Goal: Navigation & Orientation: Find specific page/section

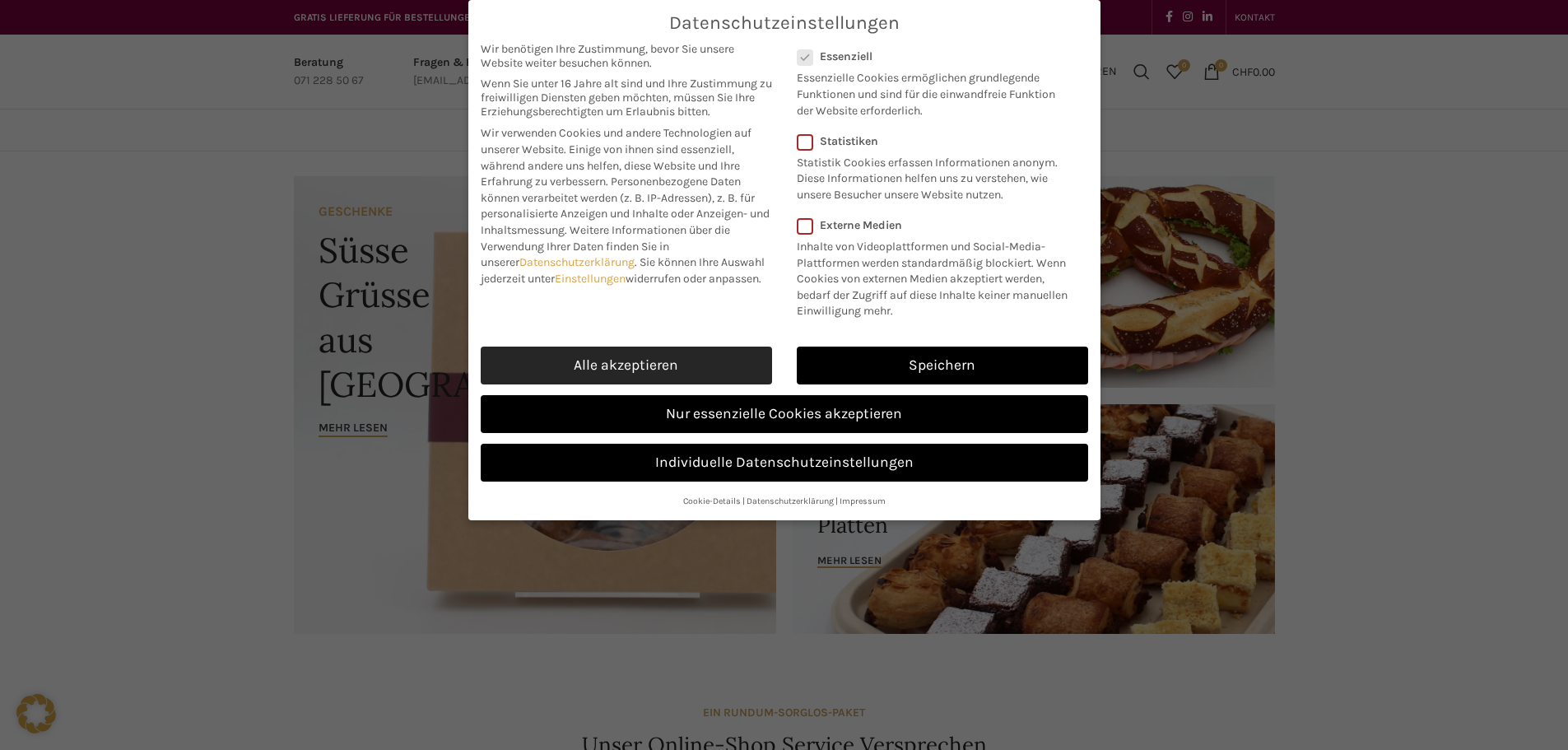
drag, startPoint x: 621, startPoint y: 371, endPoint x: 630, endPoint y: 368, distance: 9.5
click at [621, 371] on link "Alle akzeptieren" at bounding box center [626, 366] width 292 height 37
checkbox input "true"
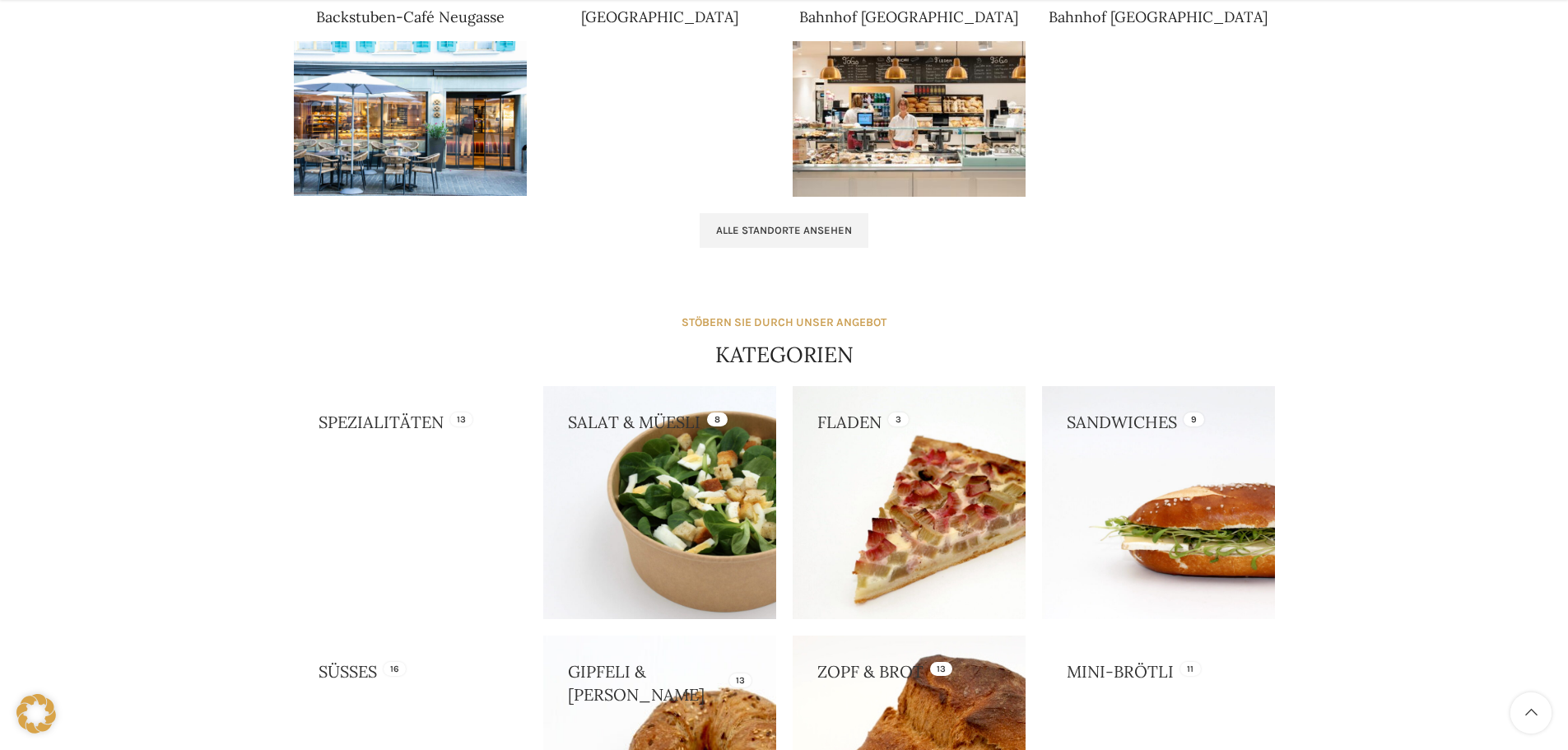
scroll to position [1153, 0]
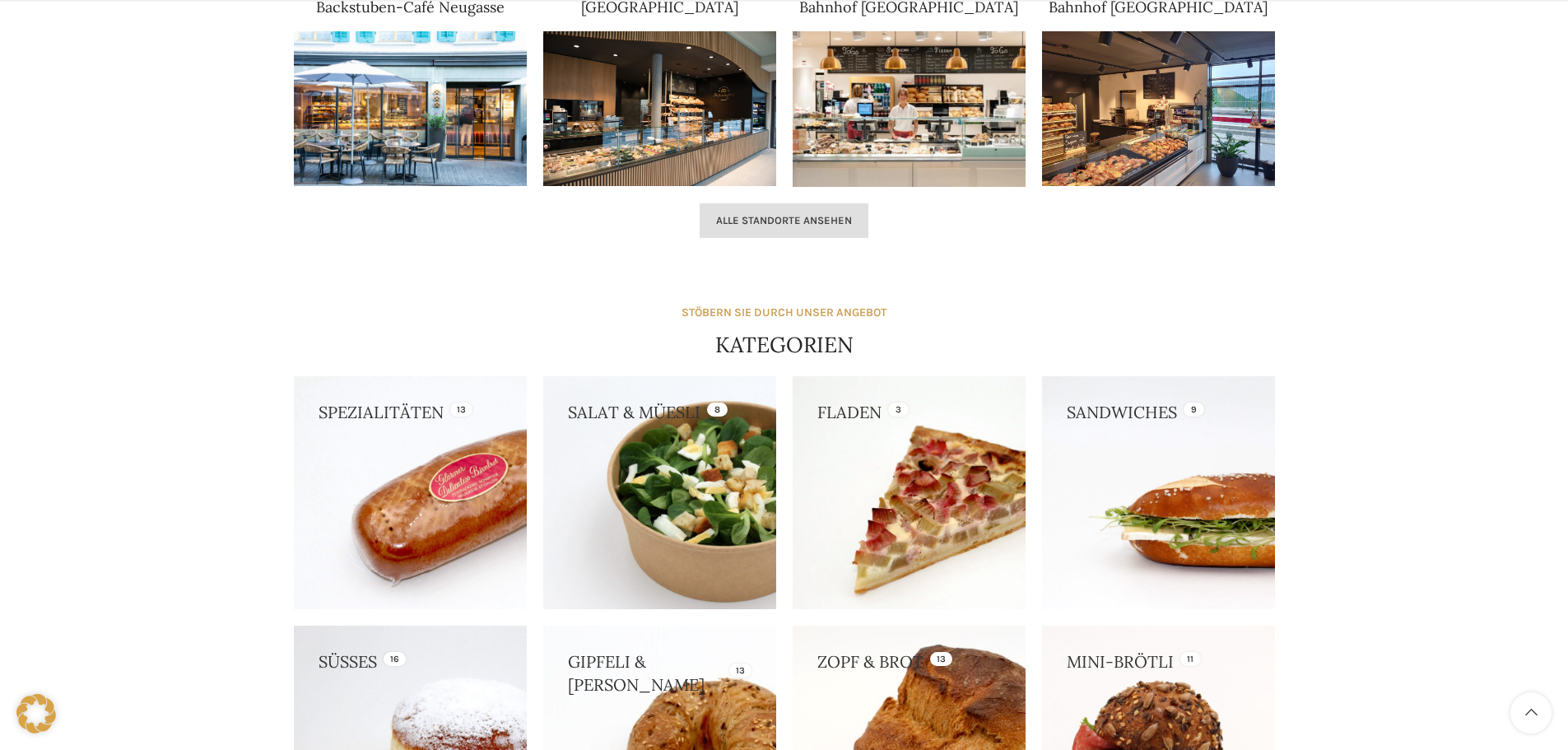
click at [800, 229] on link "Alle Standorte ansehen" at bounding box center [783, 220] width 168 height 34
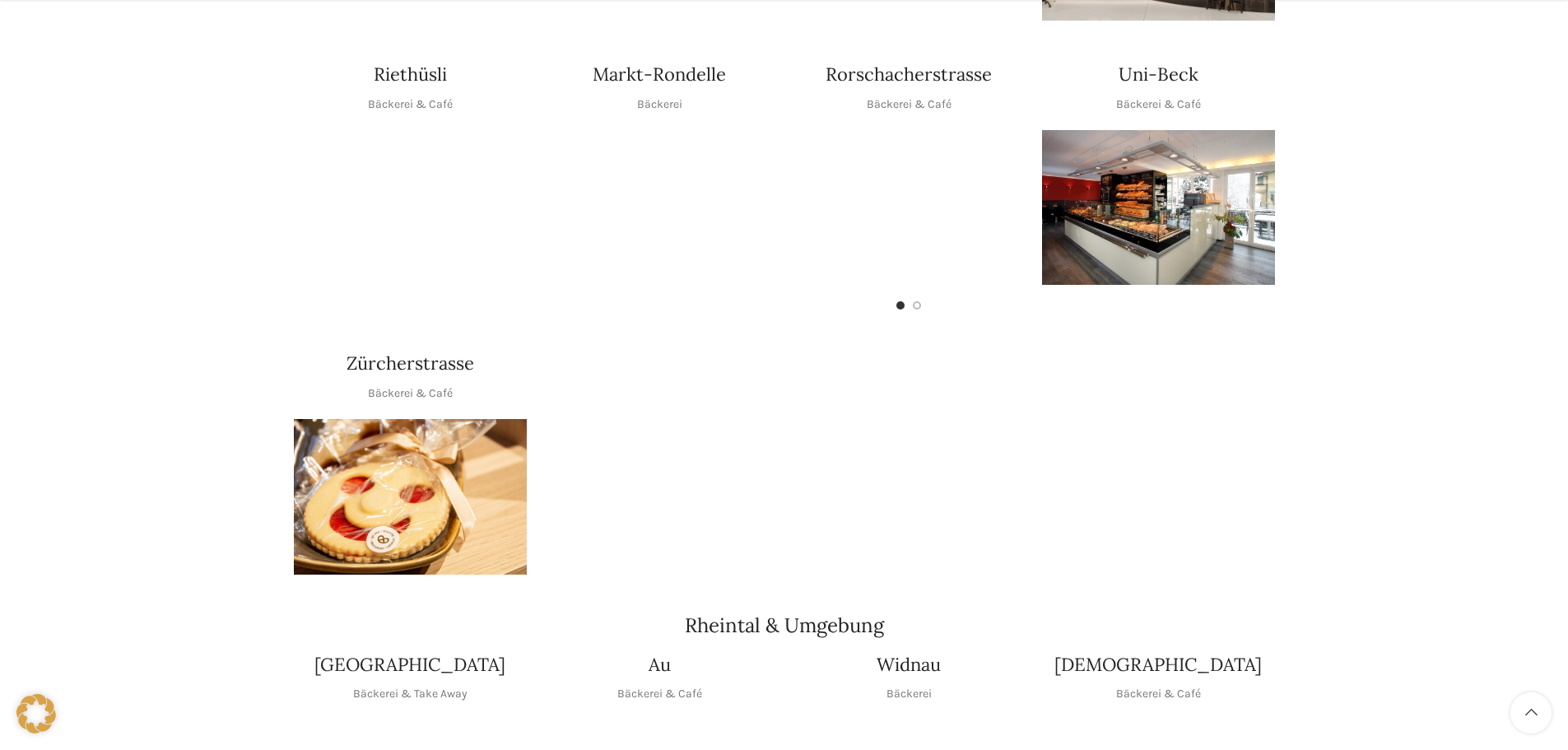
scroll to position [906, 0]
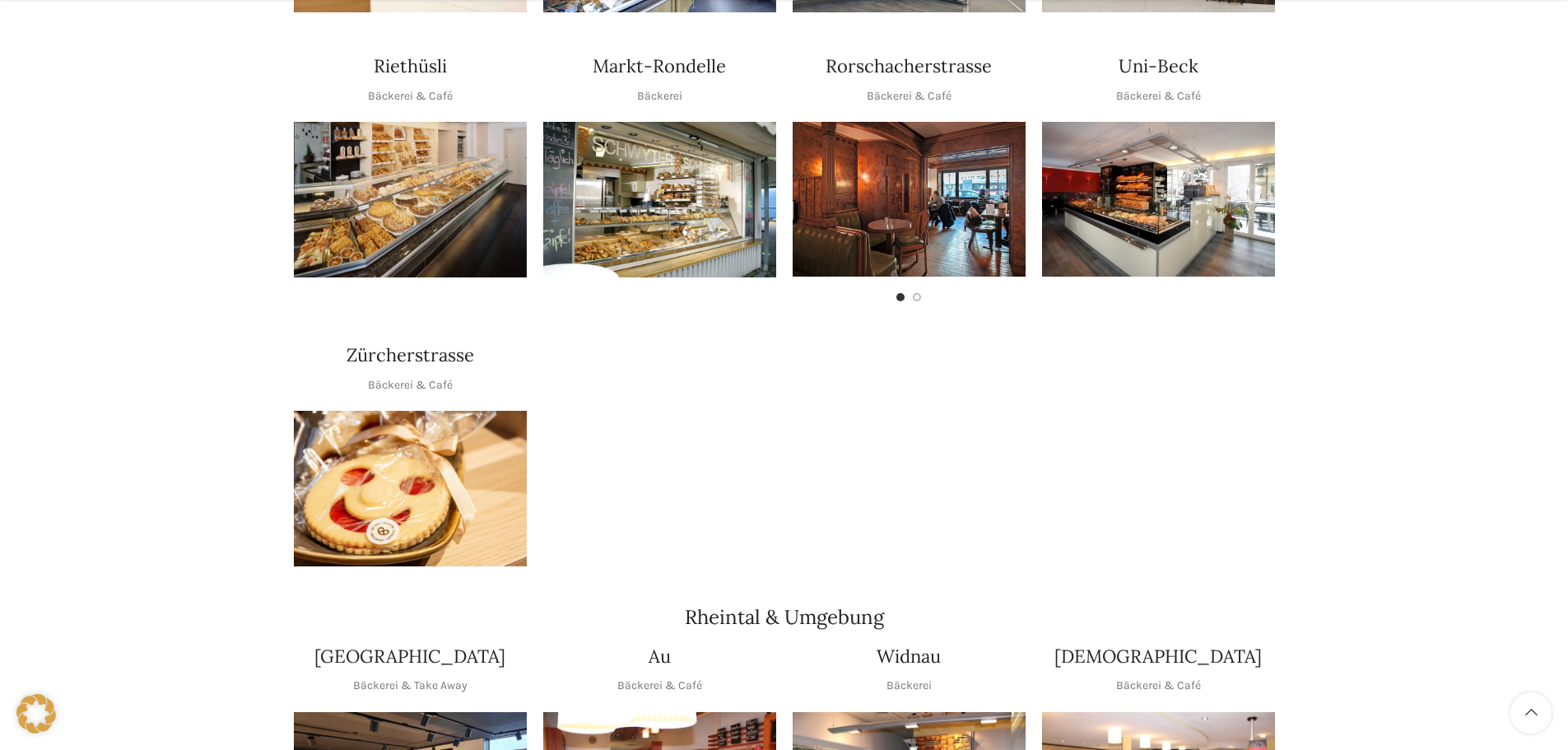
click at [419, 376] on p "Bäckerei & Café" at bounding box center [411, 385] width 85 height 18
click at [412, 343] on h4 "Zürcherstrasse" at bounding box center [411, 356] width 128 height 26
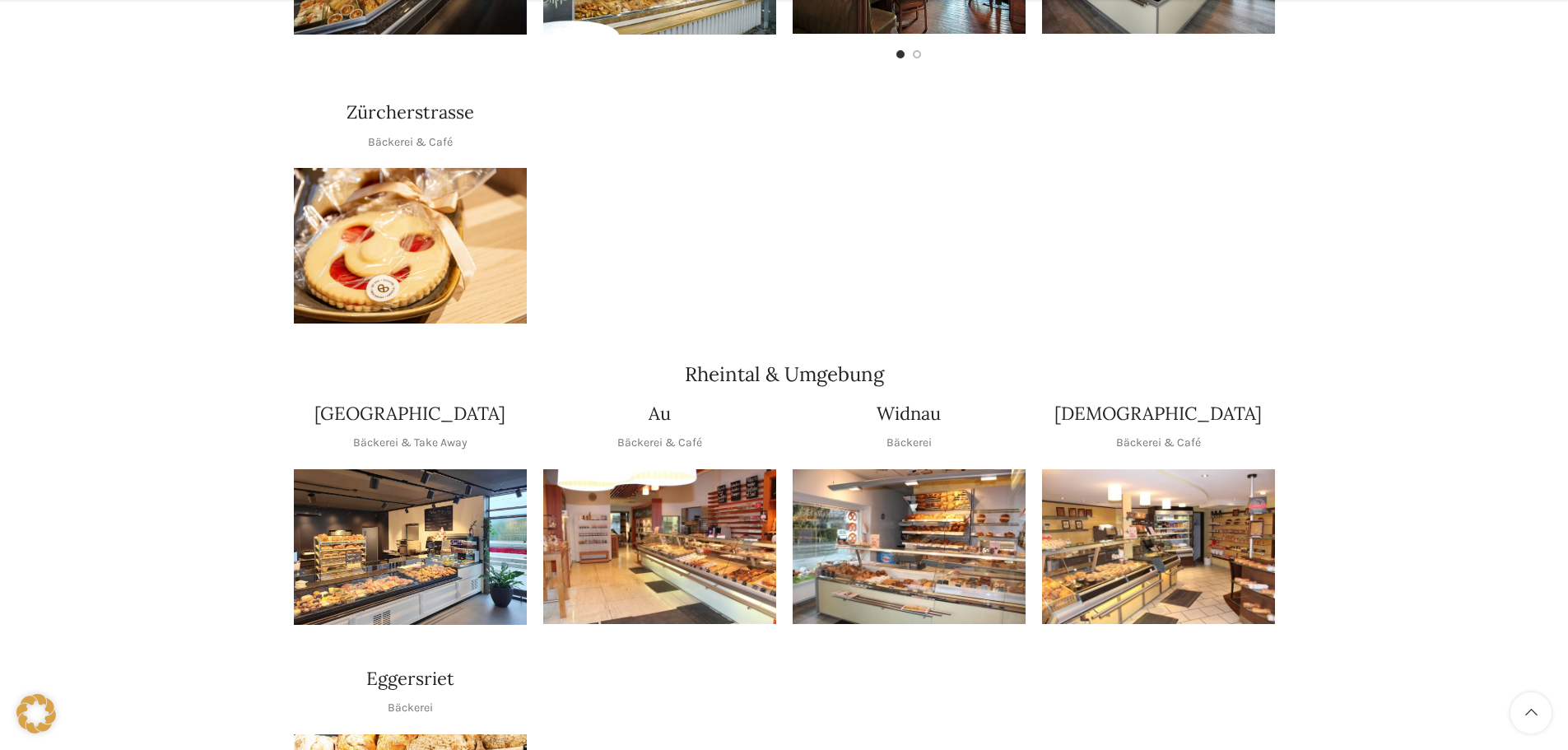
scroll to position [1153, 0]
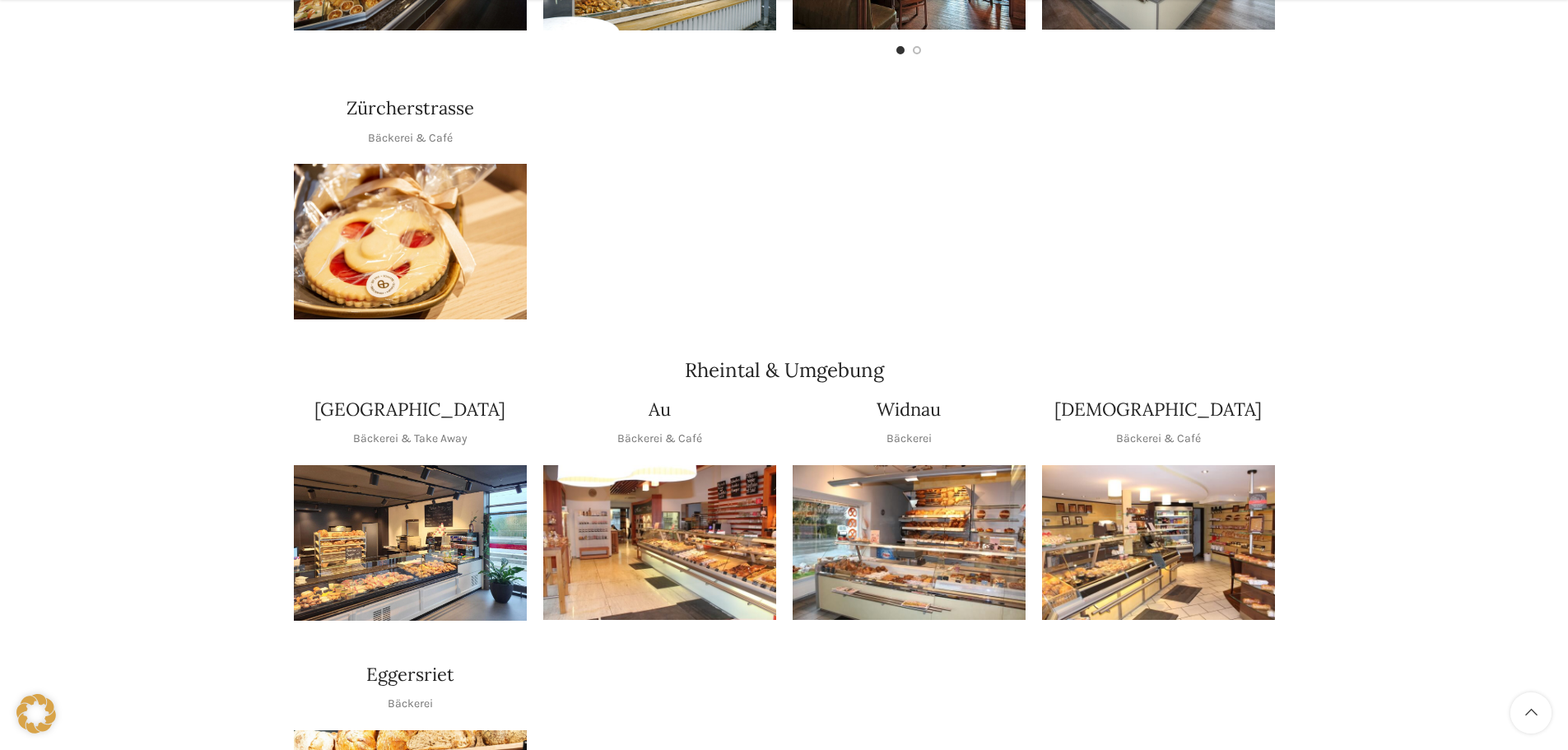
click at [424, 276] on img "1 / 1" at bounding box center [410, 241] width 233 height 156
